Goal: Navigation & Orientation: Find specific page/section

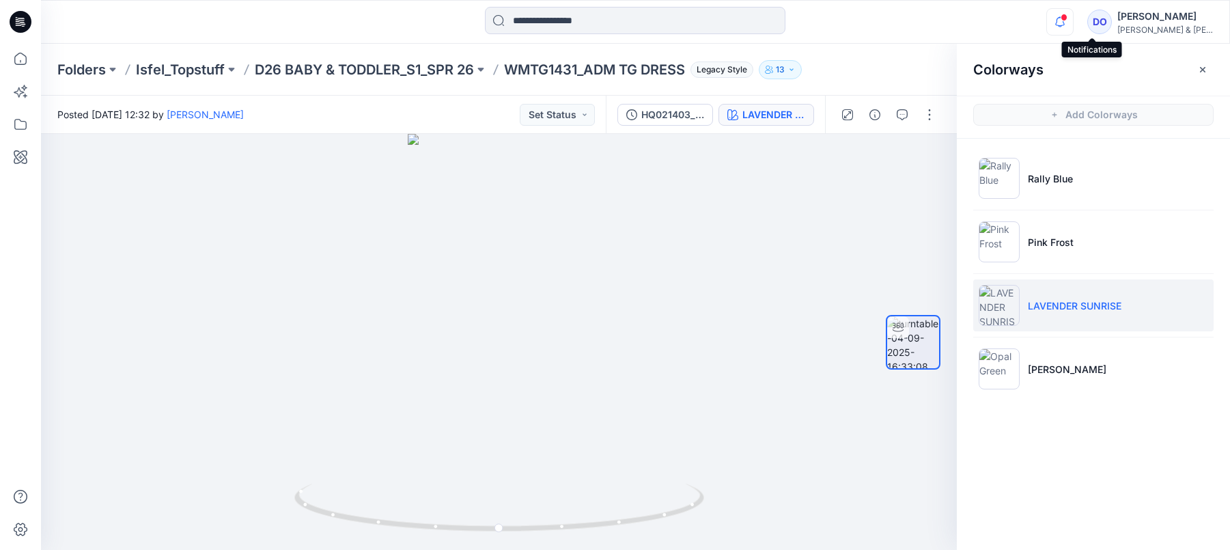
click at [1073, 14] on icon "button" at bounding box center [1060, 21] width 26 height 27
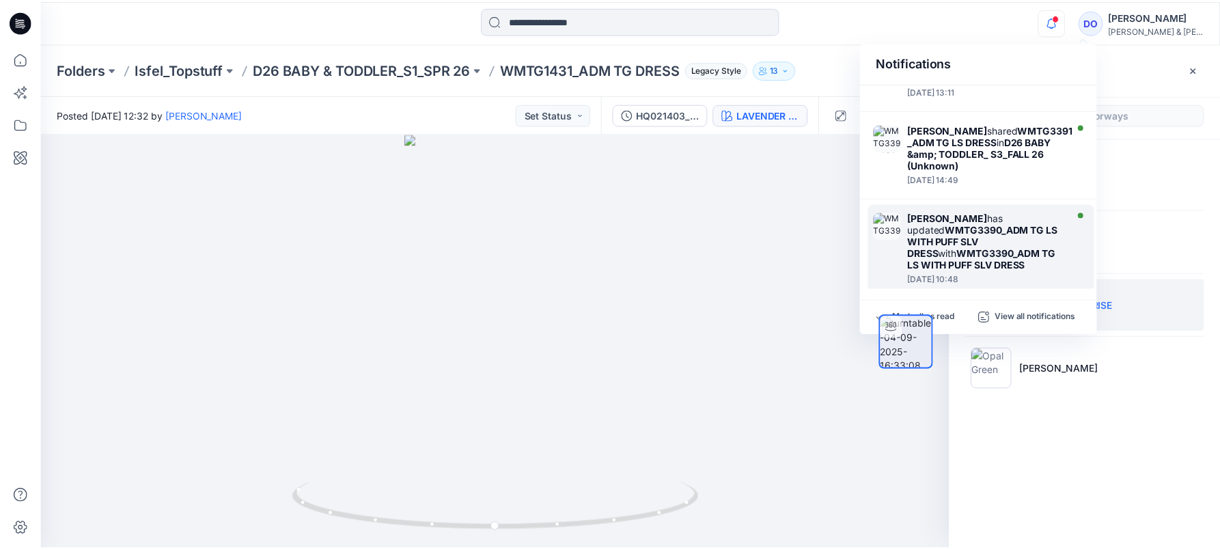
scroll to position [116, 0]
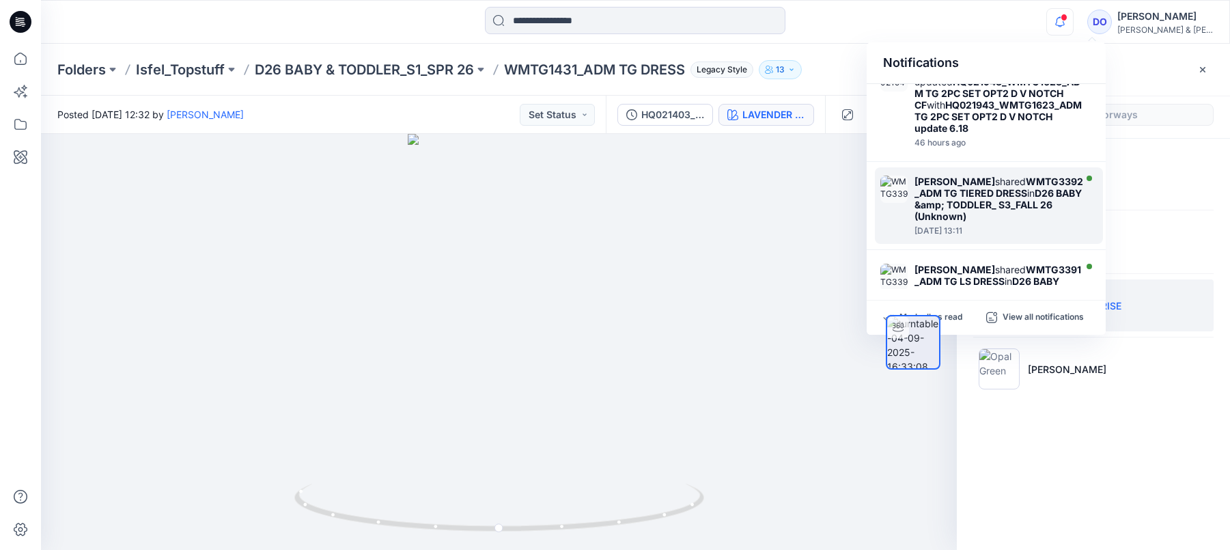
click at [1017, 188] on strong "WMTG3392_ADM TG TIERED DRESS" at bounding box center [998, 186] width 169 height 23
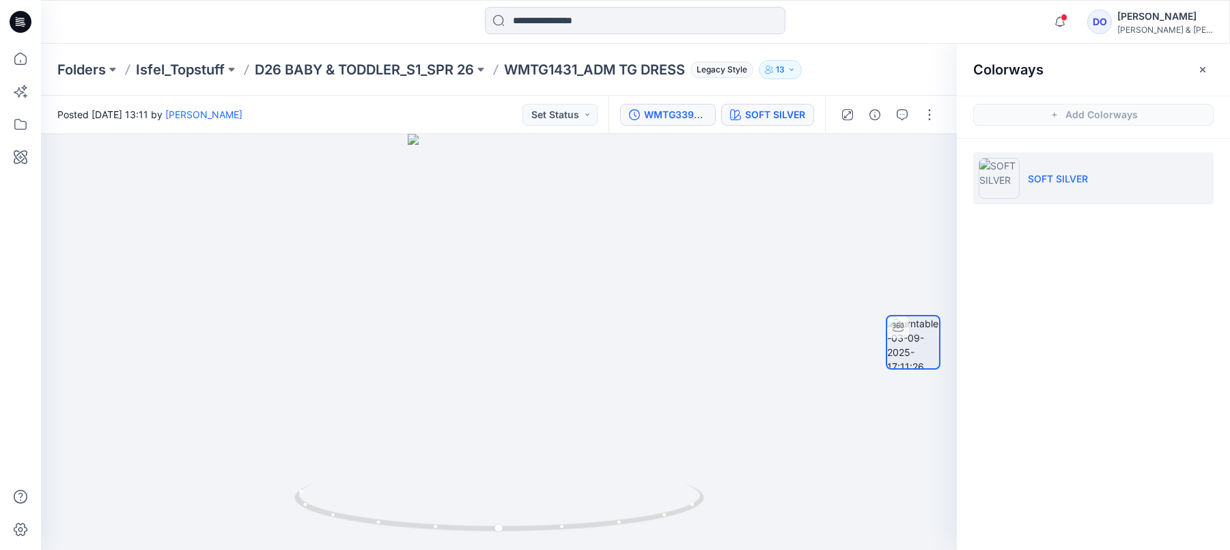
click at [696, 123] on button "WMTG3392_ADM TG TIERED DRESS" at bounding box center [668, 115] width 96 height 22
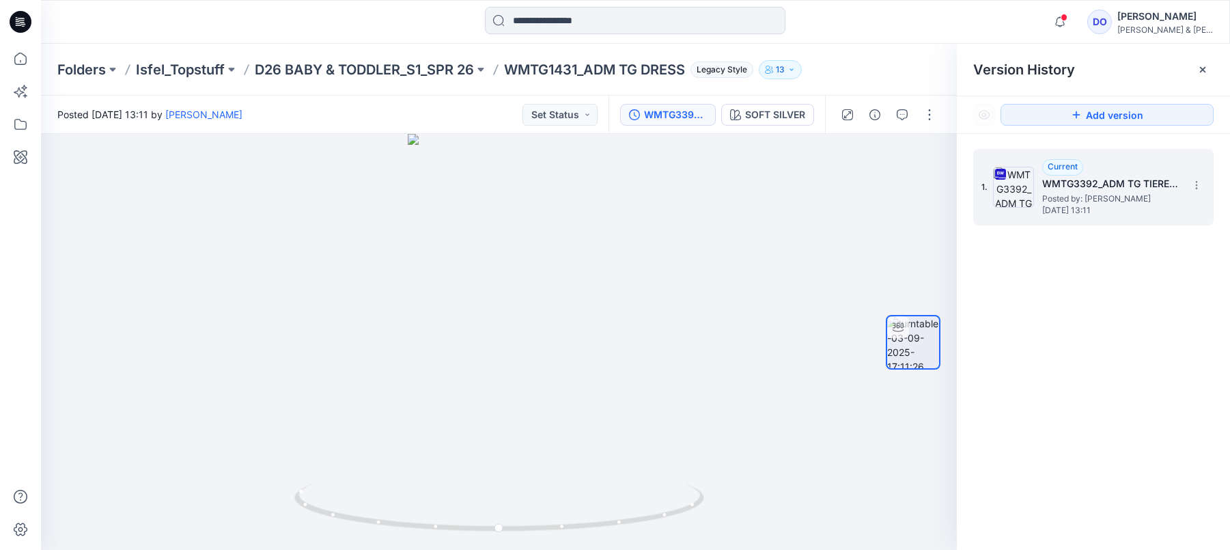
click at [1084, 206] on span "[DATE] 13:11" at bounding box center [1110, 211] width 137 height 10
click at [442, 74] on p "D26 BABY & TODDLER_S1_SPR 26" at bounding box center [364, 69] width 219 height 19
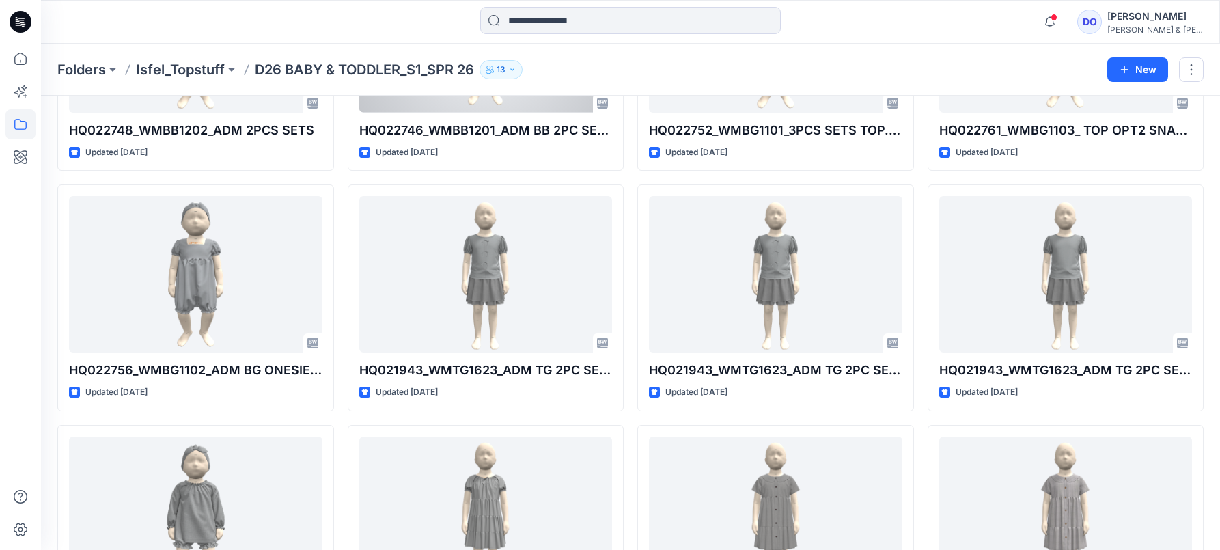
scroll to position [928, 0]
click at [1062, 16] on icon "button" at bounding box center [1050, 21] width 26 height 27
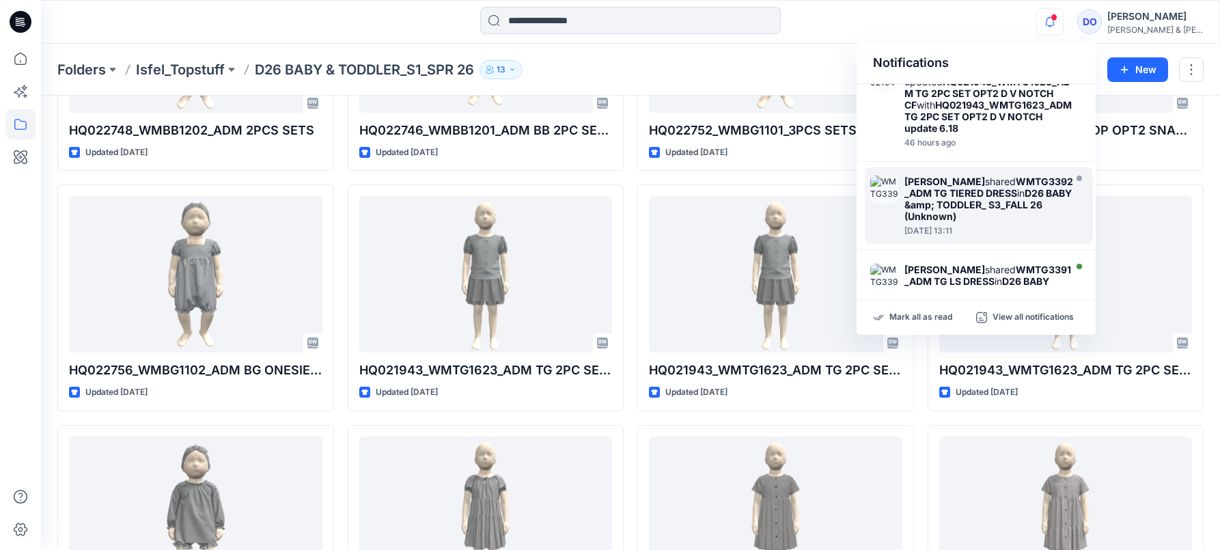
click at [991, 186] on div "[PERSON_NAME] shared WMTG3392_ADM TG TIERED DRESS in D26 BABY &amp; TODDLER_ S3…" at bounding box center [988, 198] width 169 height 46
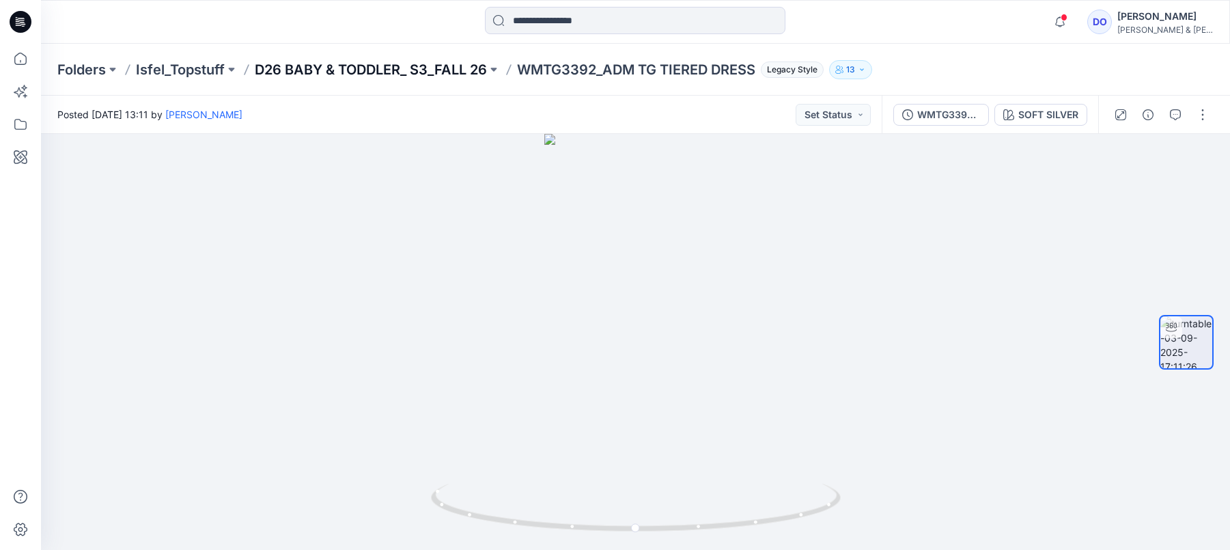
click at [470, 76] on p "D26 BABY & TODDLER_ S3_FALL 26" at bounding box center [371, 69] width 232 height 19
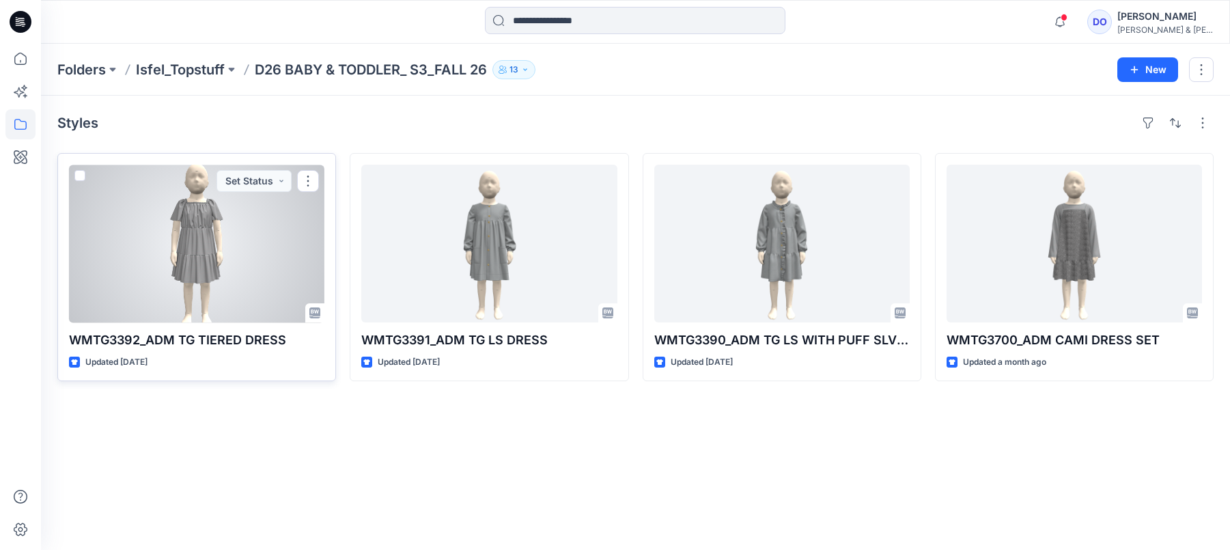
click at [290, 259] on div at bounding box center [196, 244] width 255 height 158
